Goal: Task Accomplishment & Management: Use online tool/utility

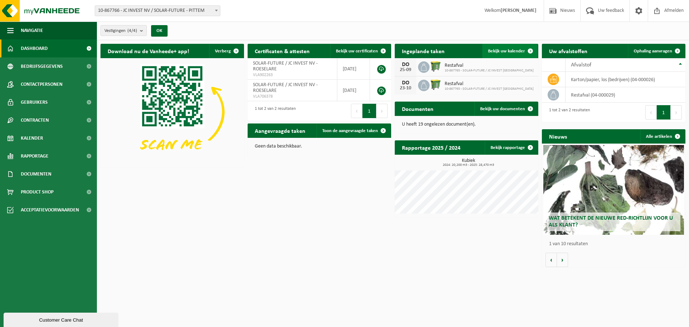
click at [529, 51] on span at bounding box center [530, 51] width 14 height 14
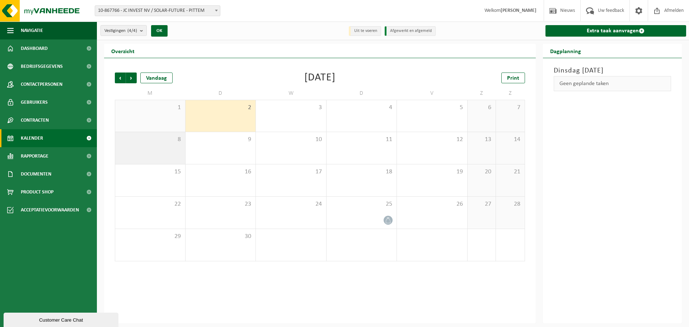
click at [147, 153] on div "8" at bounding box center [150, 148] width 70 height 32
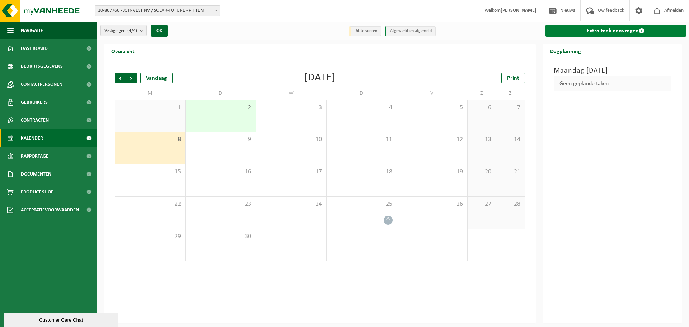
click at [585, 30] on link "Extra taak aanvragen" at bounding box center [615, 30] width 141 height 11
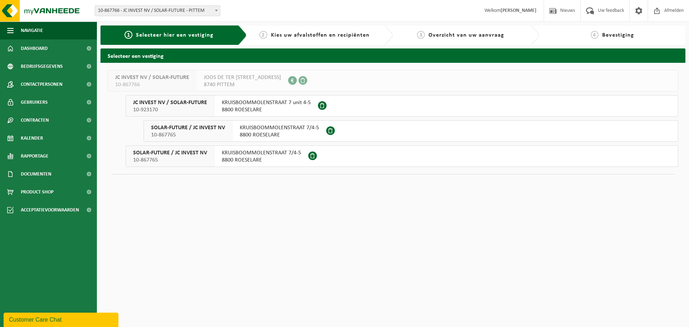
click at [234, 153] on span "KRUISBOOMMOLENSTRAAT 7/4-5" at bounding box center [261, 152] width 79 height 7
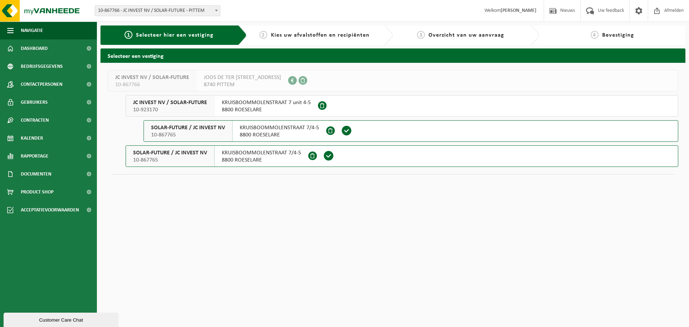
click at [221, 126] on span "SOLAR-FUTURE / JC INVEST NV" at bounding box center [188, 127] width 74 height 7
click at [293, 107] on span "8800 ROESELARE" at bounding box center [266, 109] width 89 height 7
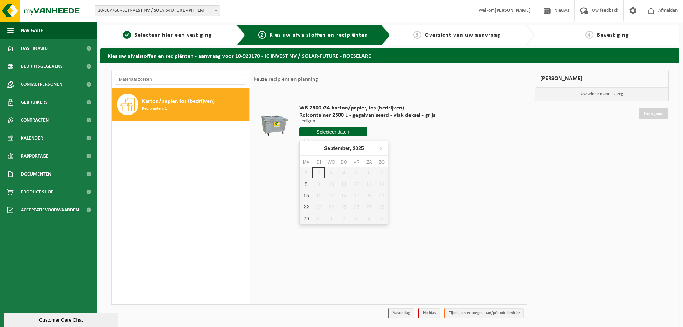
click at [332, 133] on input "text" at bounding box center [334, 131] width 68 height 9
click at [308, 183] on div "8" at bounding box center [306, 183] width 13 height 11
type input "Van [DATE]"
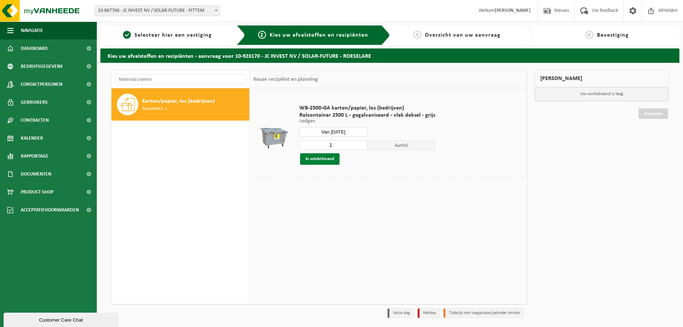
click at [318, 158] on button "In winkelmand" at bounding box center [319, 158] width 39 height 11
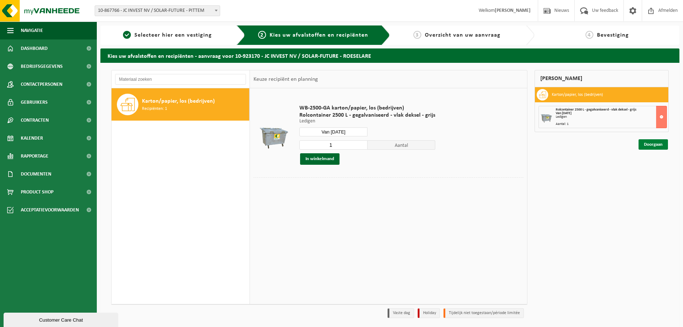
click at [654, 145] on link "Doorgaan" at bounding box center [653, 144] width 29 height 10
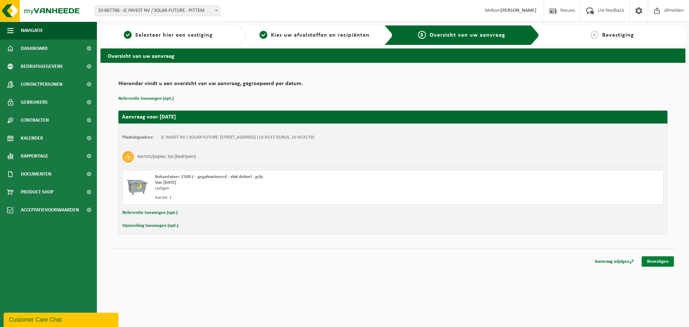
click at [651, 260] on link "Bevestigen" at bounding box center [657, 261] width 32 height 10
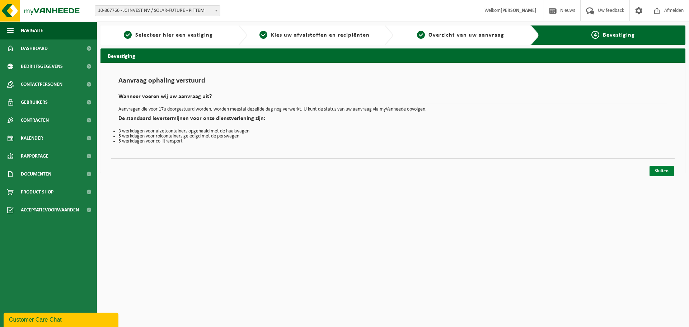
click at [661, 170] on link "Sluiten" at bounding box center [661, 171] width 24 height 10
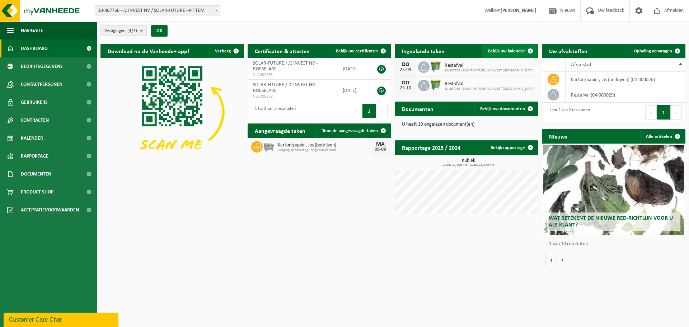
click at [530, 48] on span at bounding box center [530, 51] width 14 height 14
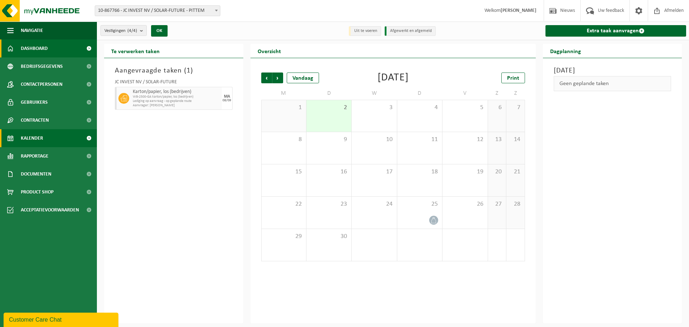
click at [59, 42] on link "Dashboard" at bounding box center [48, 48] width 97 height 18
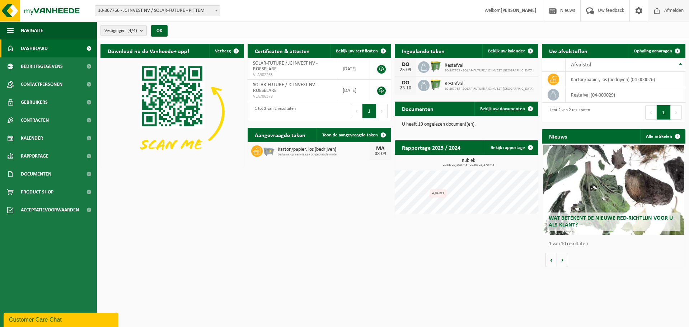
click at [675, 6] on span "Afmelden" at bounding box center [673, 10] width 23 height 21
